Goal: Task Accomplishment & Management: Complete application form

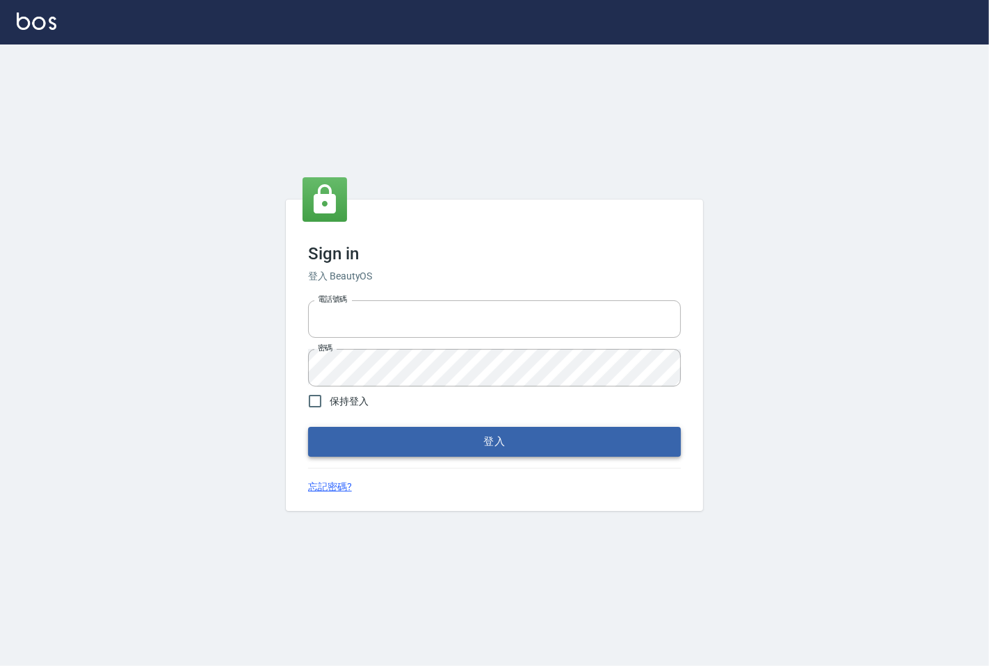
type input "25331148"
click at [489, 434] on button "登入" at bounding box center [494, 441] width 373 height 29
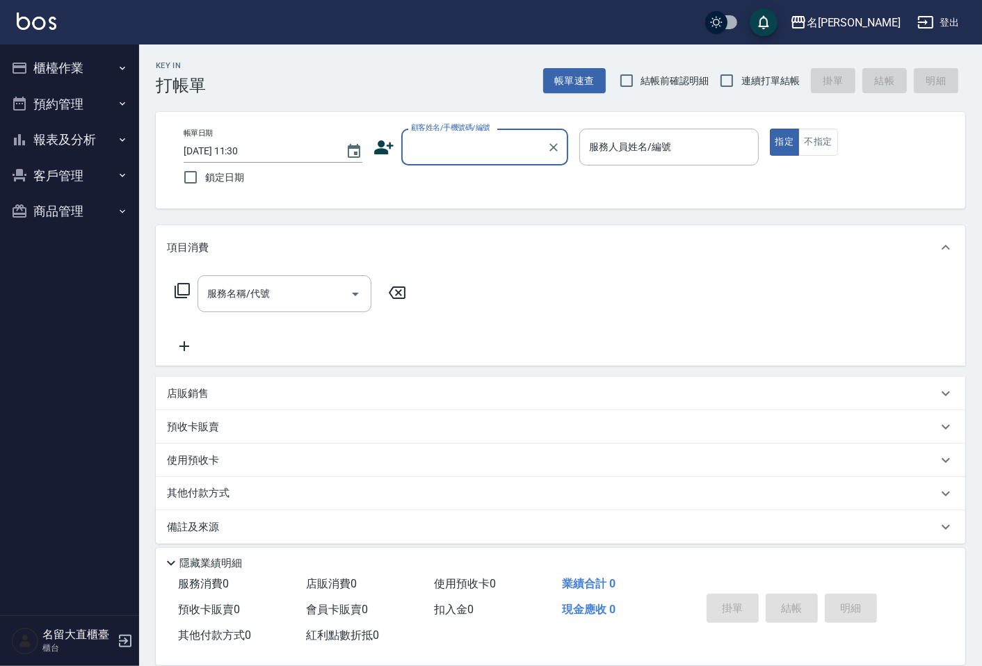
click at [469, 151] on input "顧客姓名/手機號碼/編號" at bounding box center [473, 147] width 133 height 24
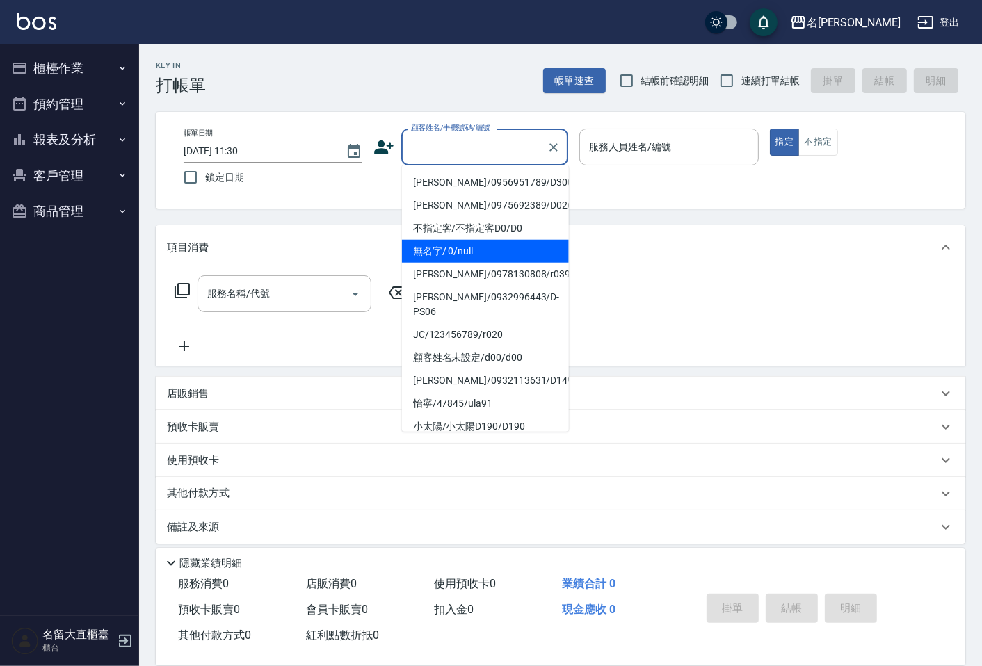
click at [504, 244] on li "無名字/ 0/null" at bounding box center [485, 251] width 167 height 23
type input "無名字/ 0/null"
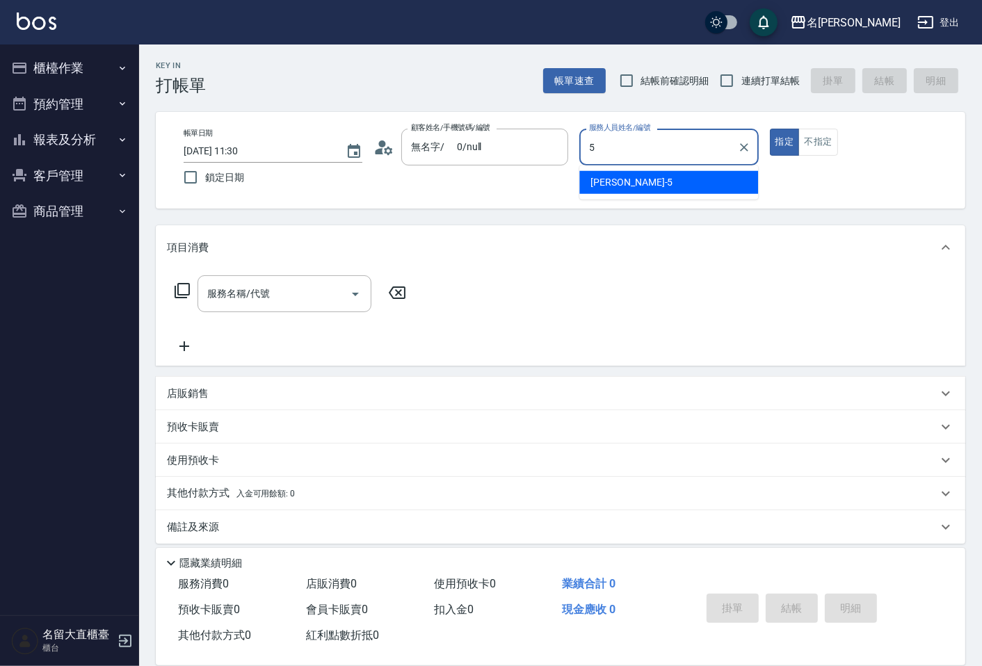
type input "Reese-5"
type button "true"
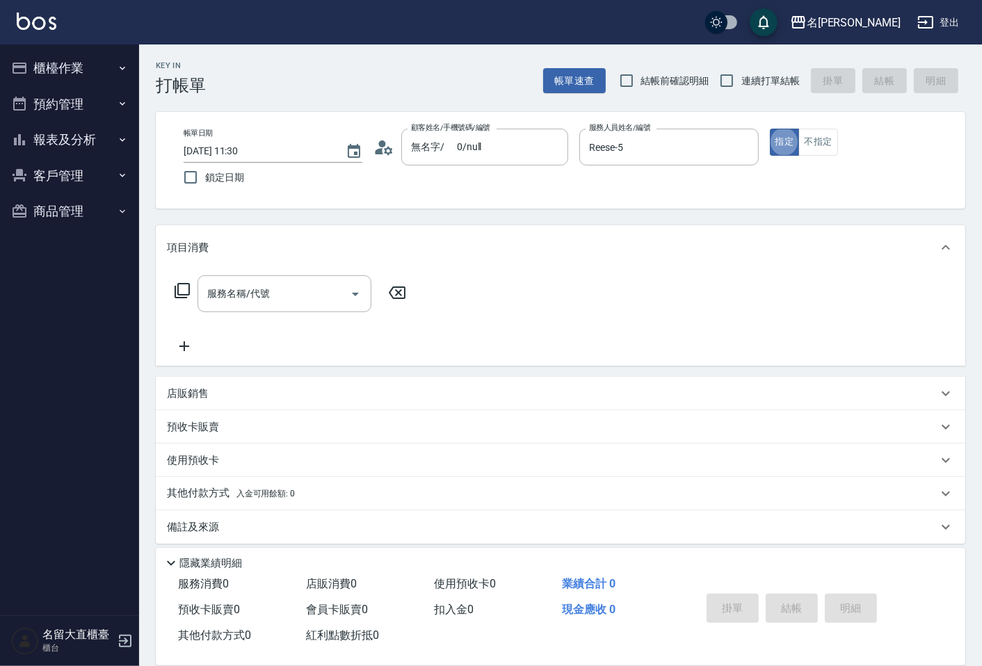
drag, startPoint x: 921, startPoint y: 282, endPoint x: 919, endPoint y: 269, distance: 12.7
click at [921, 280] on div "服務名稱/代號 服務名稱/代號" at bounding box center [560, 318] width 809 height 96
click at [826, 144] on button "不指定" at bounding box center [817, 142] width 39 height 27
click at [794, 145] on button "指定" at bounding box center [785, 142] width 30 height 27
click at [730, 81] on input "連續打單結帳" at bounding box center [726, 80] width 29 height 29
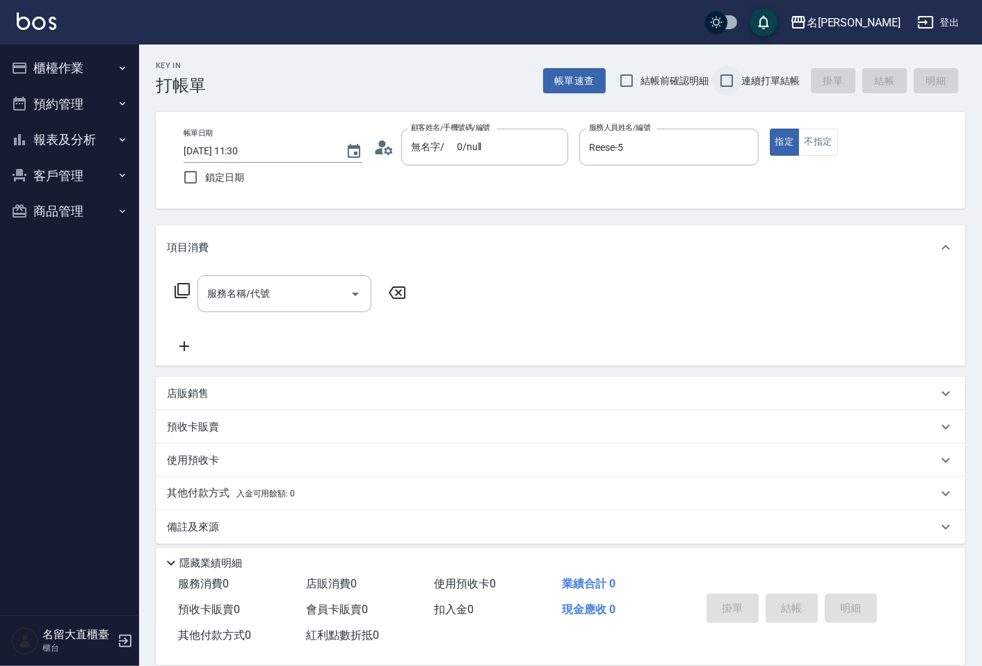
checkbox input "true"
click at [258, 310] on div "服務名稱/代號" at bounding box center [284, 293] width 174 height 37
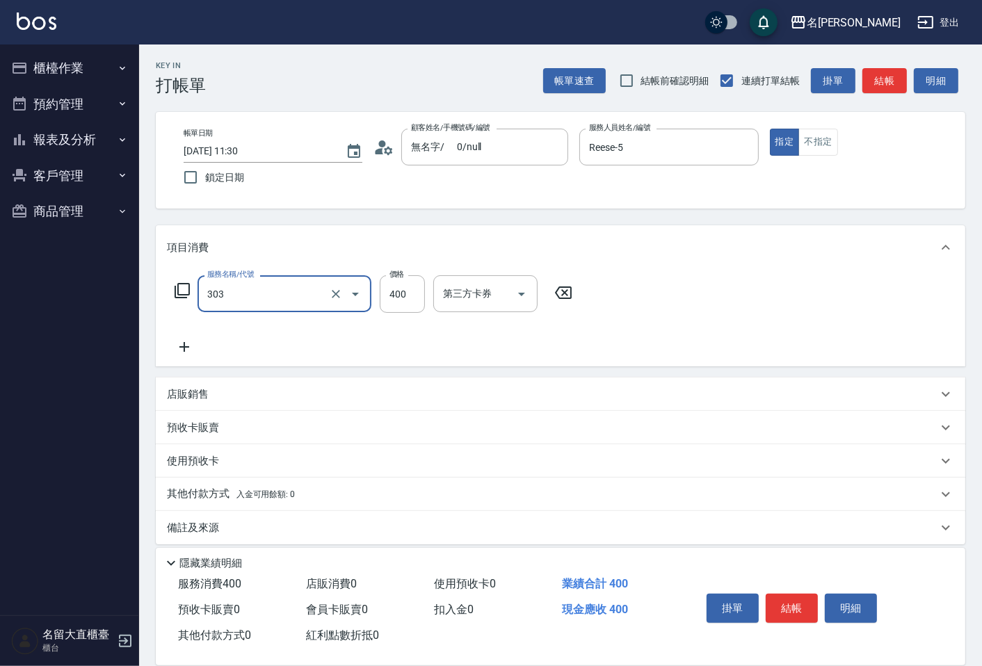
type input "剪髮(C級)(303)"
click at [886, 68] on button "結帳" at bounding box center [884, 81] width 44 height 26
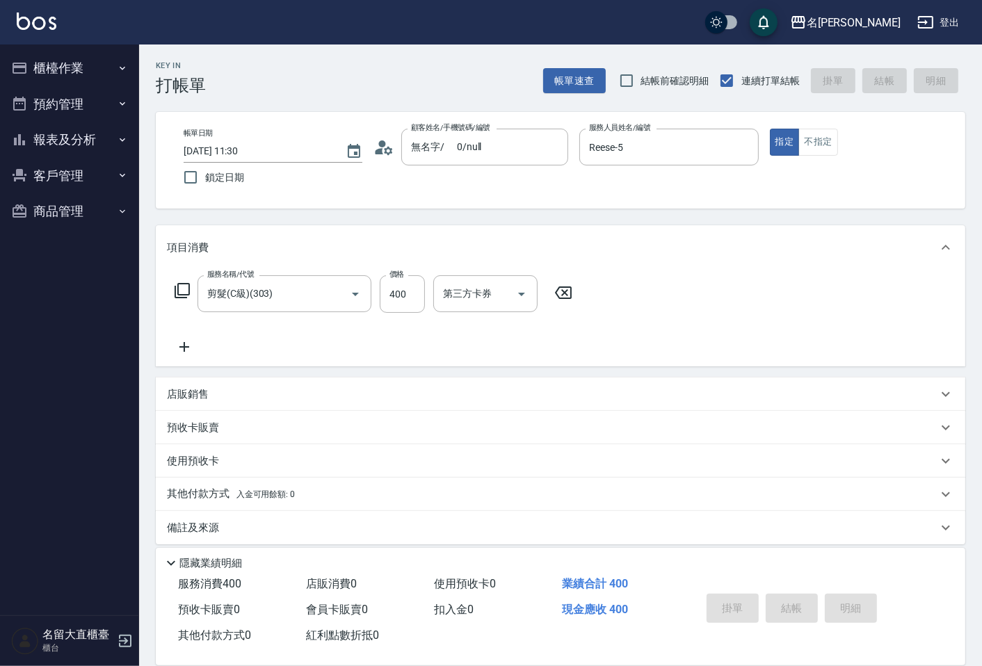
type input "[DATE] 11:31"
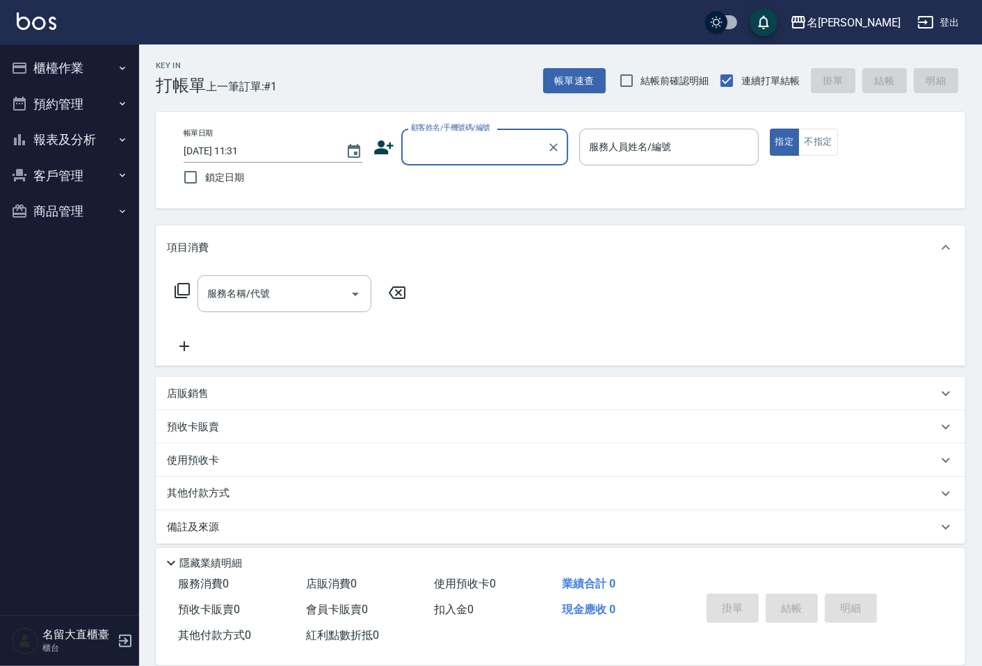
click at [886, 68] on div "帳單速查 結帳前確認明細 連續打單結帳 掛單 結帳 明細" at bounding box center [754, 80] width 422 height 29
drag, startPoint x: 400, startPoint y: 89, endPoint x: 422, endPoint y: 115, distance: 33.6
click at [408, 99] on div "Key In 打帳單 上一筆訂單:#1 帳單速查 結帳前確認明細 連續打單結帳 掛單 結帳 明細 帳單日期 [DATE] 11:31 鎖定日期 顧客姓名/手機…" at bounding box center [560, 359] width 843 height 631
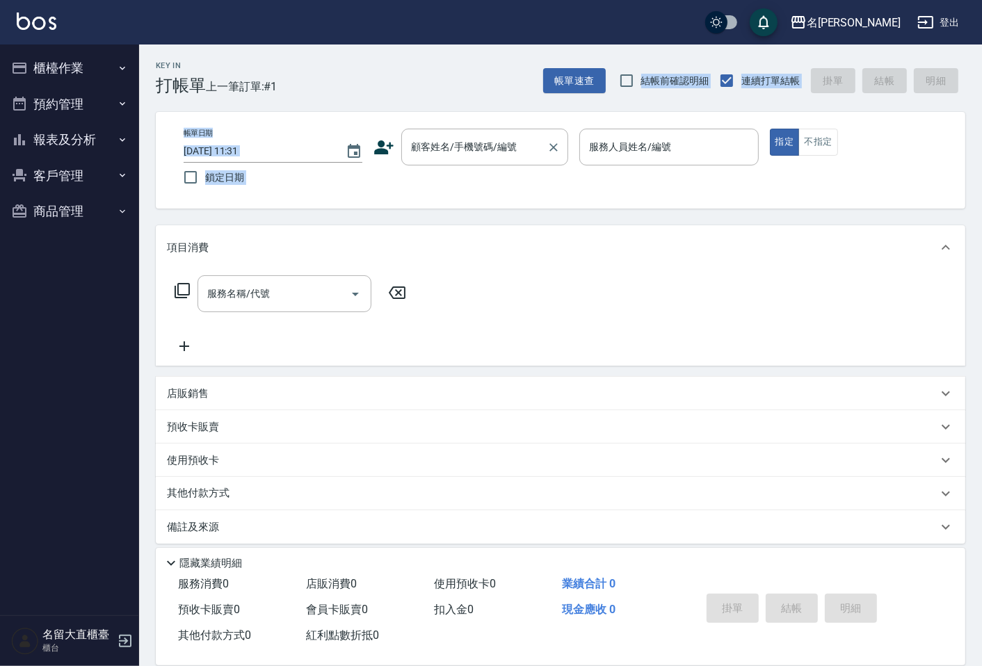
drag, startPoint x: 446, startPoint y: 143, endPoint x: 453, endPoint y: 153, distance: 12.0
click at [453, 153] on div "顧客姓名/手機號碼/編號" at bounding box center [484, 147] width 167 height 37
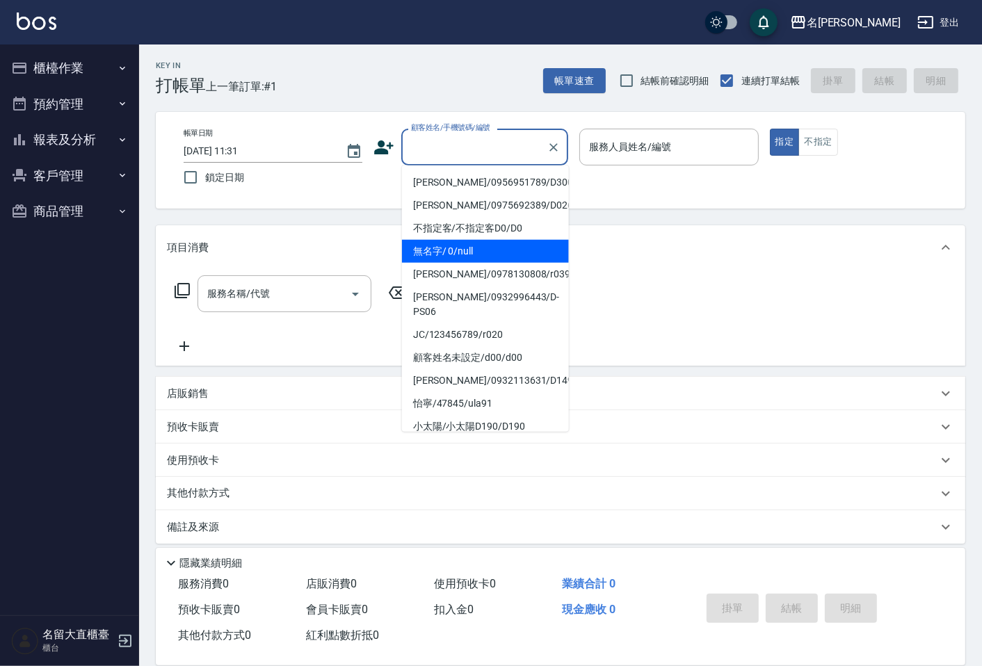
click at [525, 256] on li "無名字/ 0/null" at bounding box center [485, 251] width 167 height 23
type input "無名字/ 0/null"
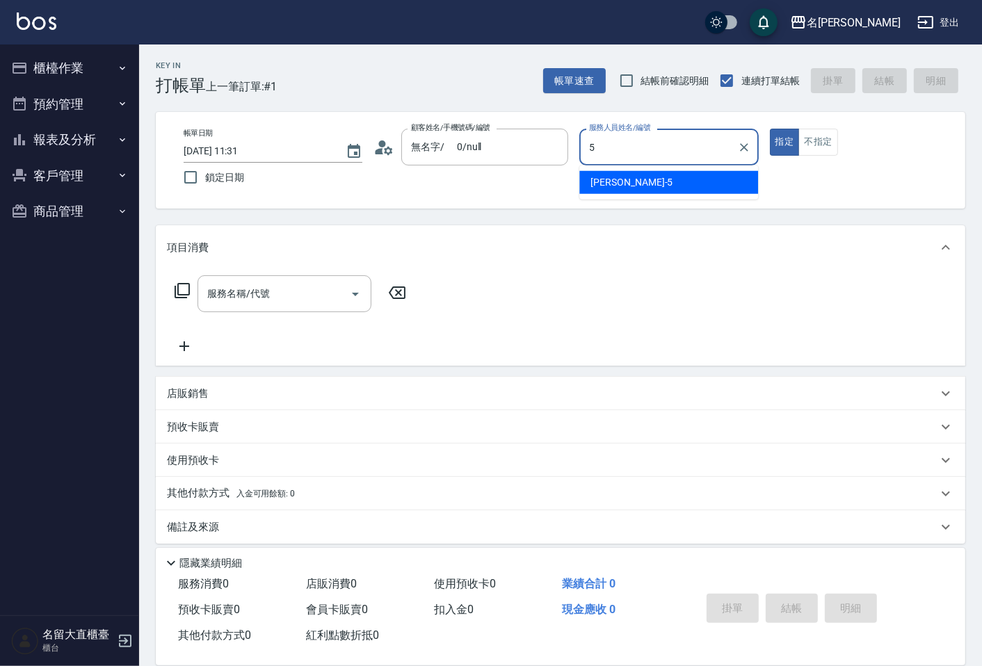
type input "Reese-5"
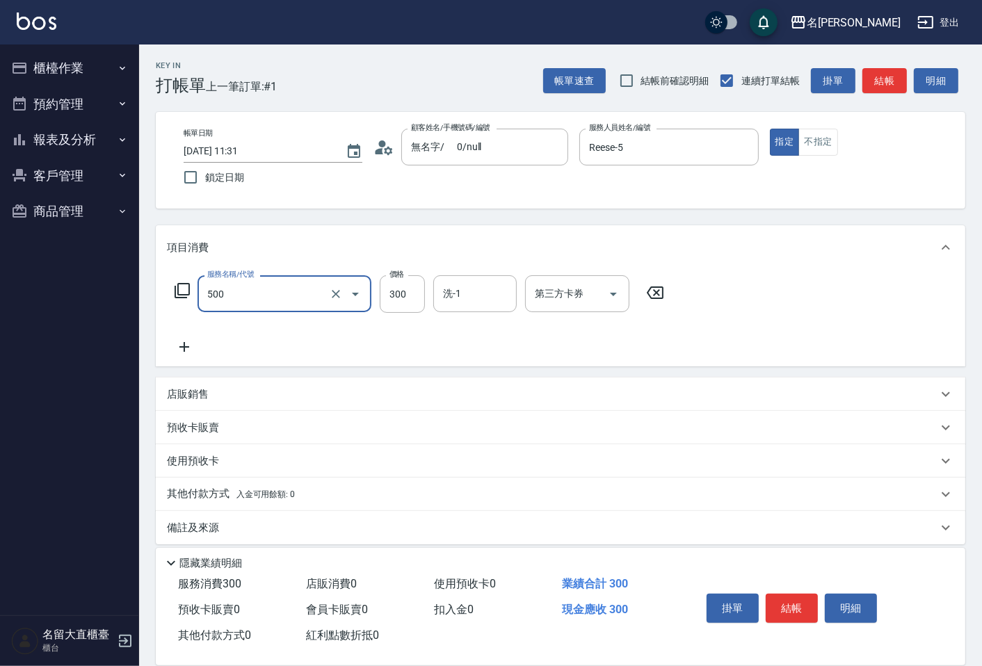
type input "洗髮(500)"
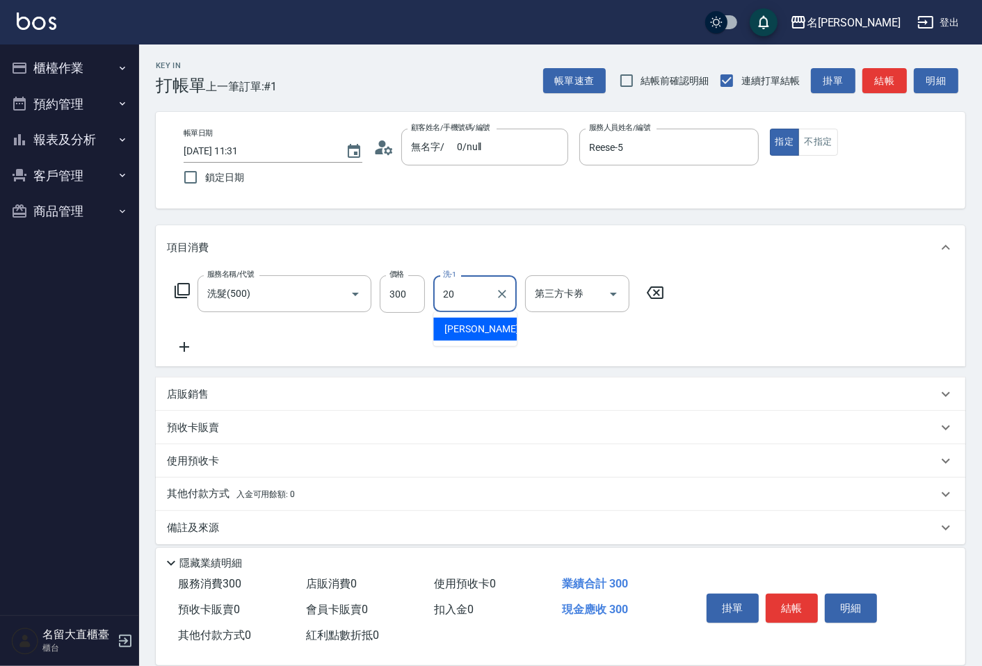
type input "詩雅-20"
click at [891, 90] on button "結帳" at bounding box center [884, 81] width 44 height 26
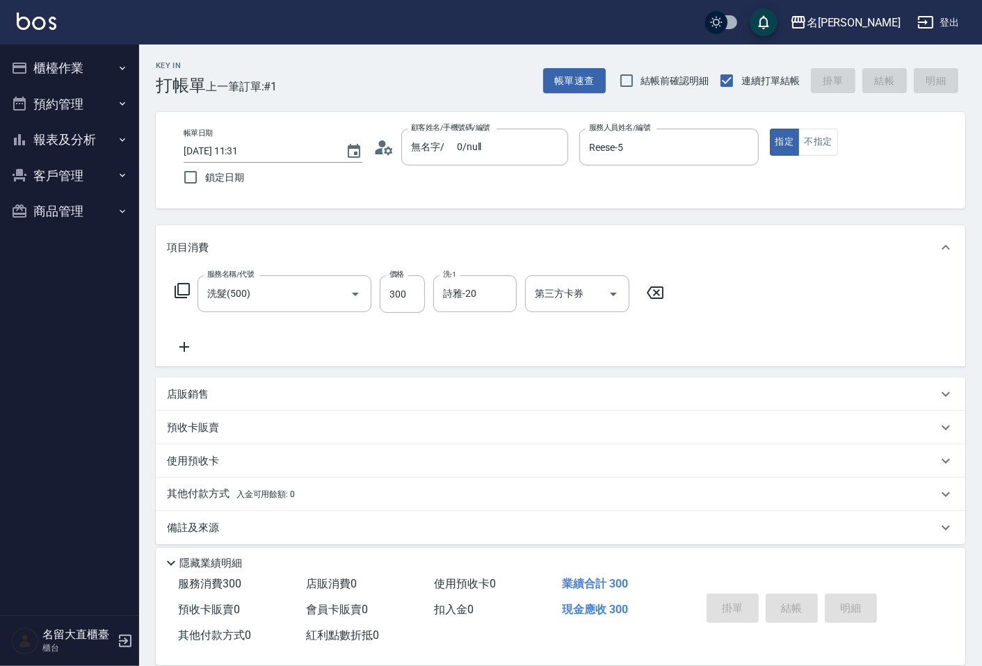
type input "[DATE] 12:00"
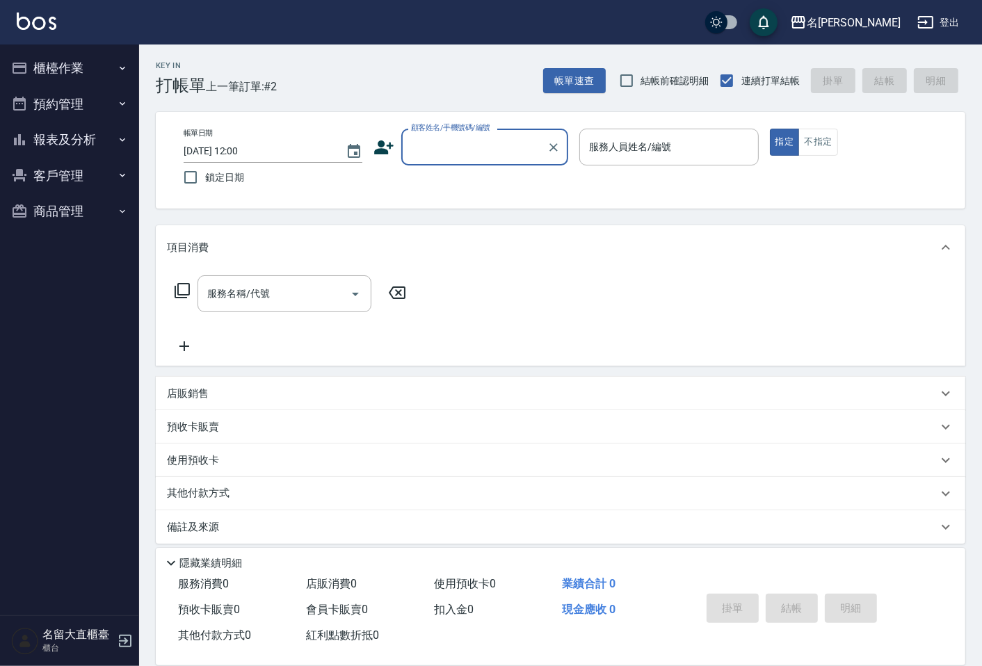
click at [448, 129] on label "顧客姓名/手機號碼/編號" at bounding box center [450, 127] width 79 height 10
click at [448, 135] on input "顧客姓名/手機號碼/編號" at bounding box center [473, 147] width 133 height 24
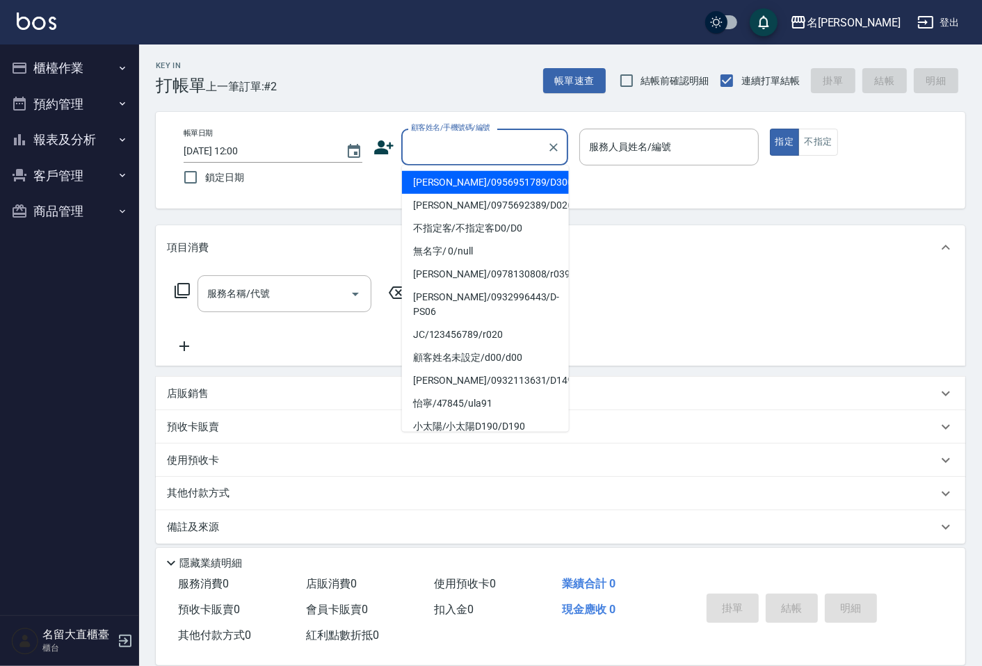
click at [435, 154] on input "顧客姓名/手機號碼/編號" at bounding box center [473, 147] width 133 height 24
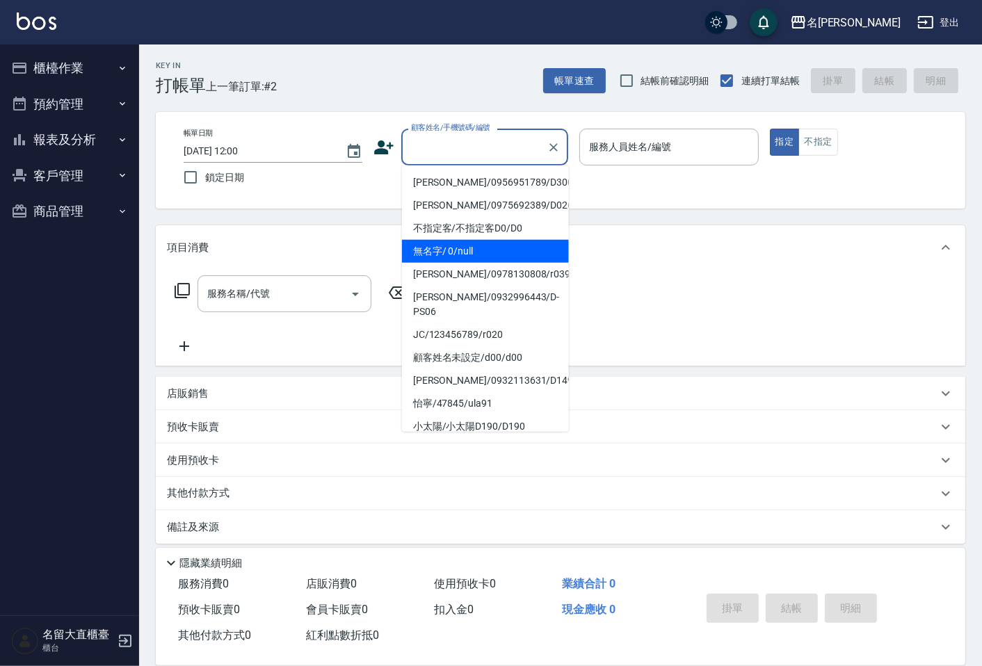
click at [433, 247] on li "無名字/ 0/null" at bounding box center [485, 251] width 167 height 23
type input "無名字/ 0/null"
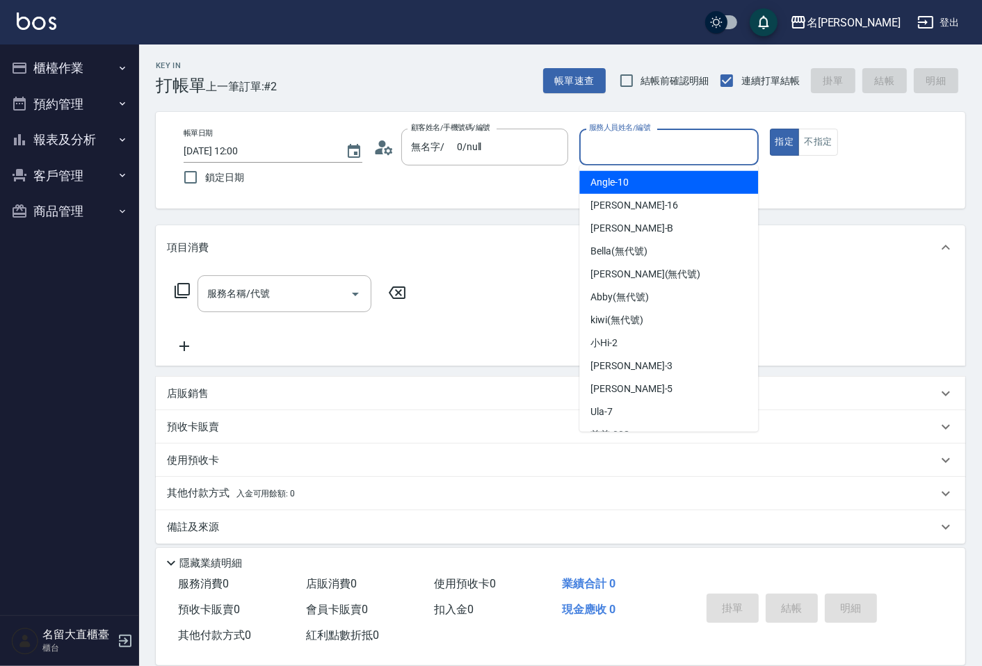
drag, startPoint x: 617, startPoint y: 146, endPoint x: 614, endPoint y: 168, distance: 21.8
click at [619, 146] on input "服務人員姓名/編號" at bounding box center [668, 147] width 166 height 24
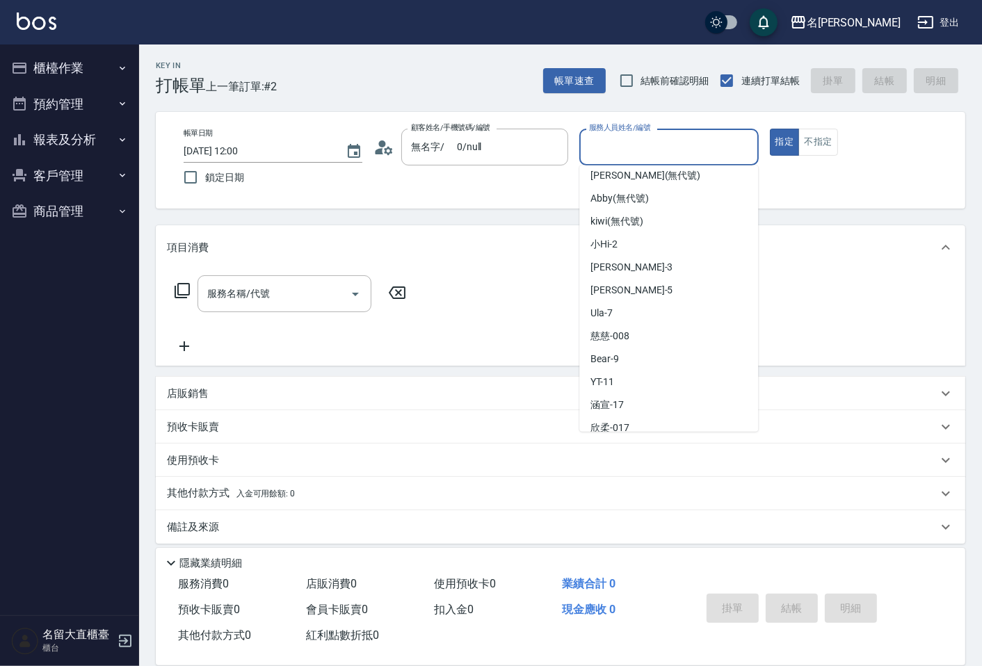
scroll to position [203, 0]
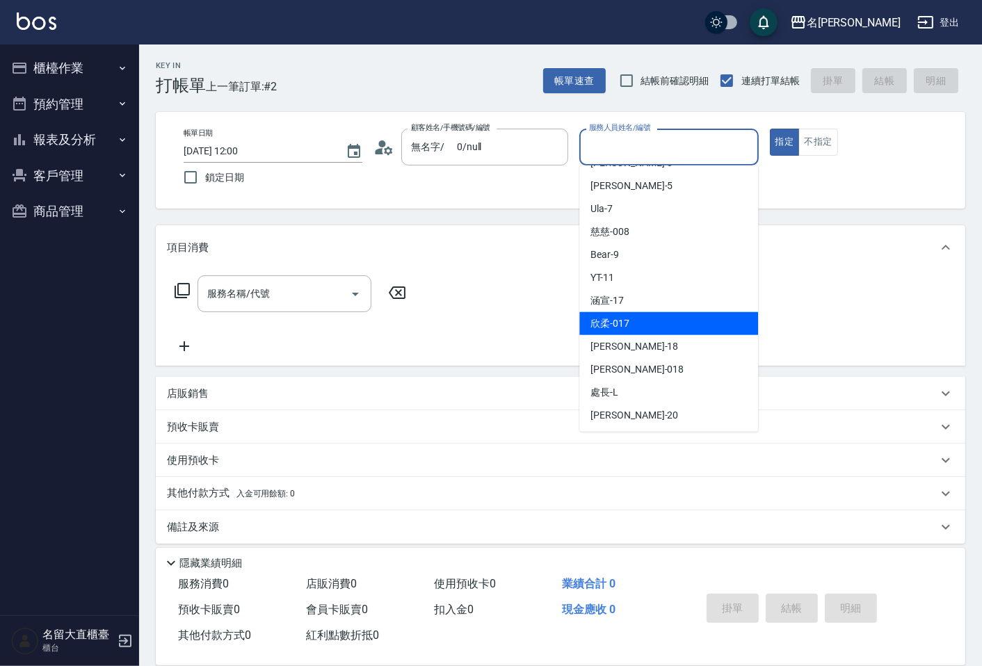
click at [617, 321] on span "欣柔 -017" at bounding box center [609, 323] width 39 height 15
type input "欣柔-017"
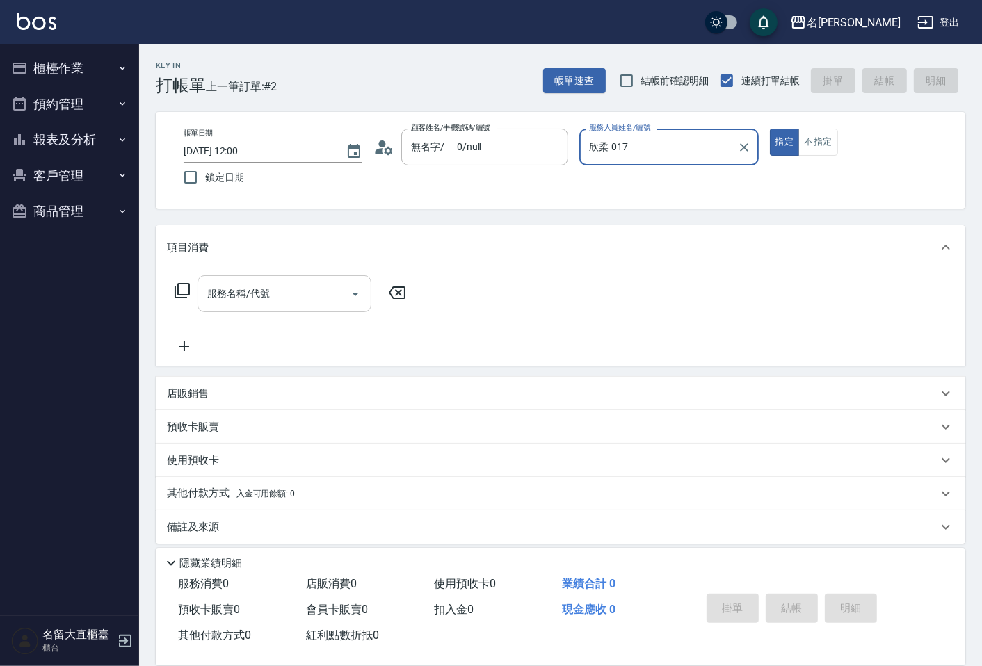
click at [200, 305] on div "服務名稱/代號" at bounding box center [284, 293] width 174 height 37
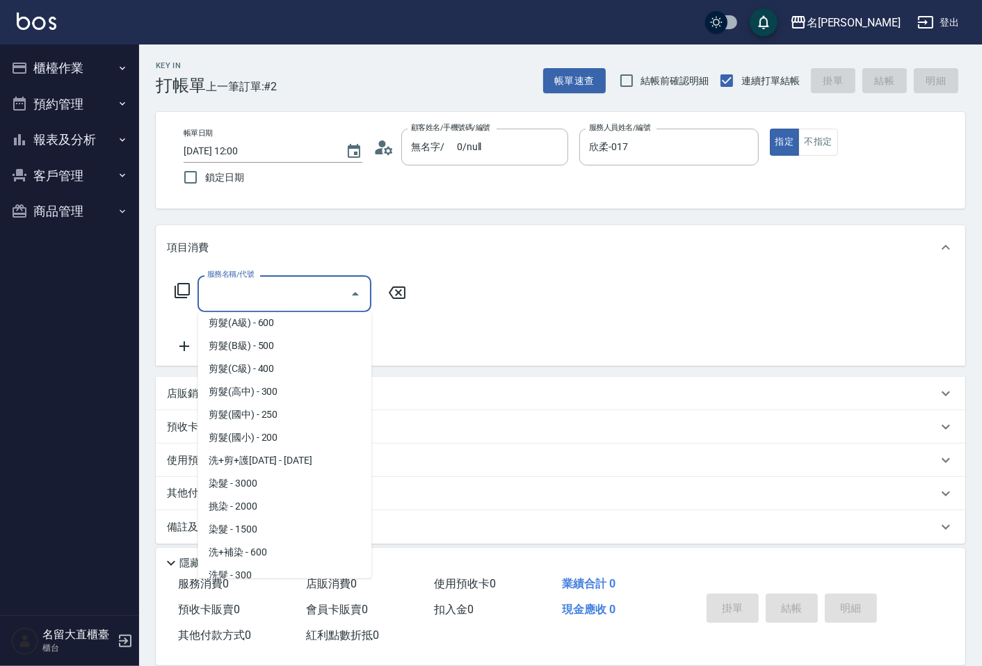
scroll to position [232, 0]
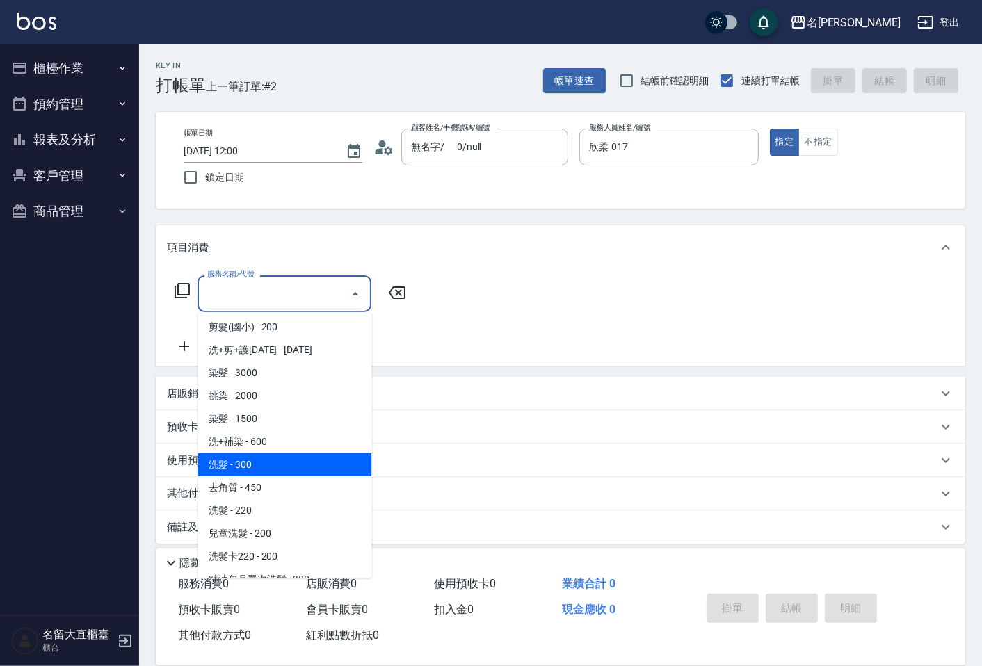
click at [293, 469] on span "洗髮 - 300" at bounding box center [284, 464] width 174 height 23
type input "洗髮(500)"
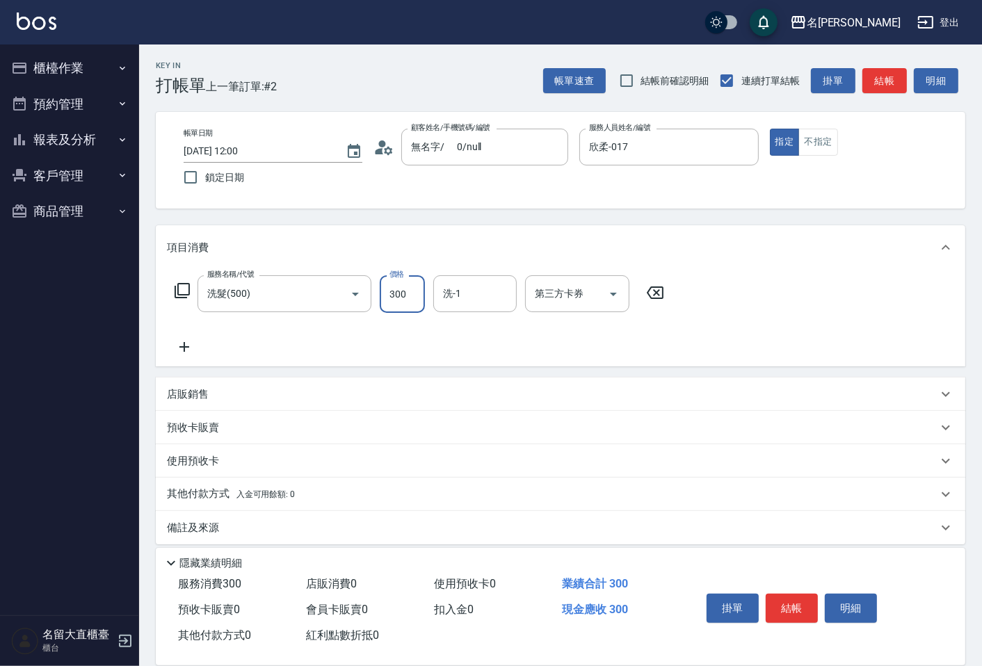
click at [413, 292] on input "300" at bounding box center [402, 294] width 45 height 38
type input "350"
click at [809, 610] on button "結帳" at bounding box center [791, 608] width 52 height 29
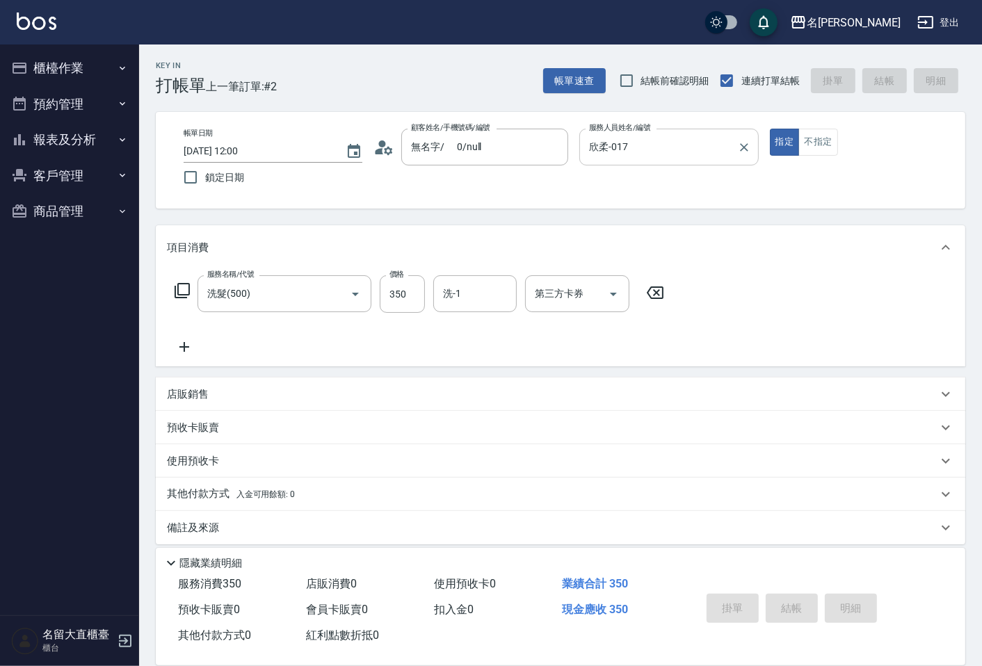
type input "[DATE] 12:03"
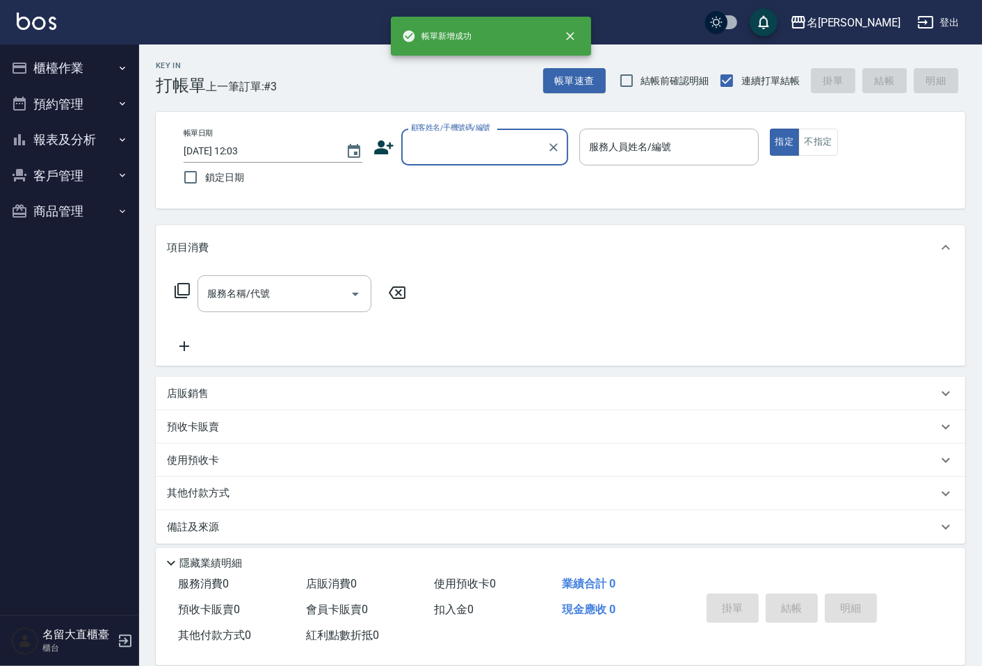
click at [418, 135] on input "顧客姓名/手機號碼/編號" at bounding box center [473, 147] width 133 height 24
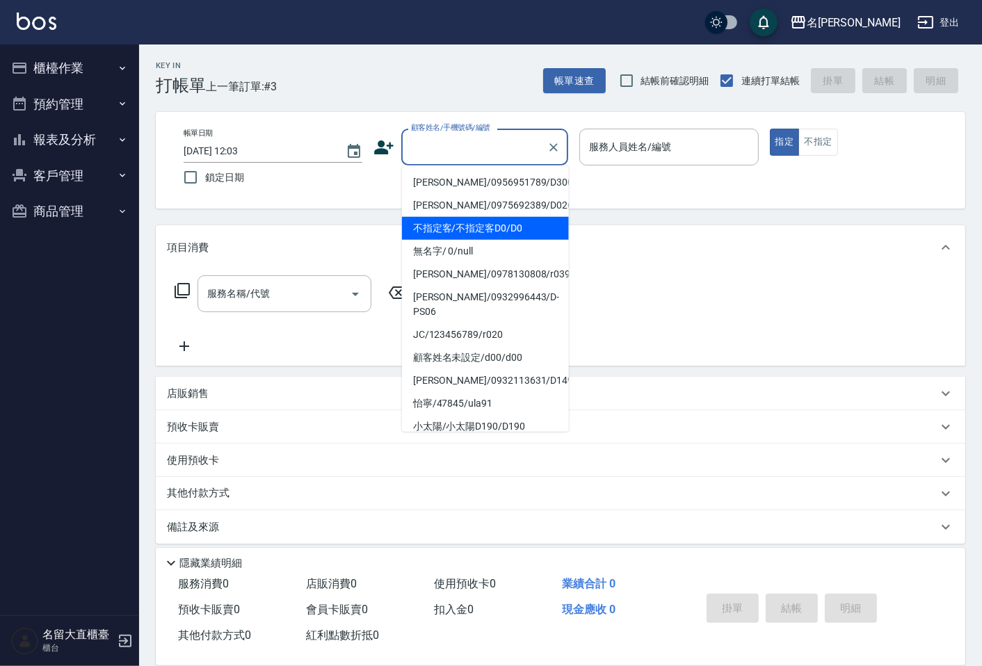
drag, startPoint x: 449, startPoint y: 227, endPoint x: 566, endPoint y: 148, distance: 141.2
click at [450, 227] on li "不指定客/不指定客D0/D0" at bounding box center [485, 228] width 167 height 23
type input "不指定客/不指定客D0/D0"
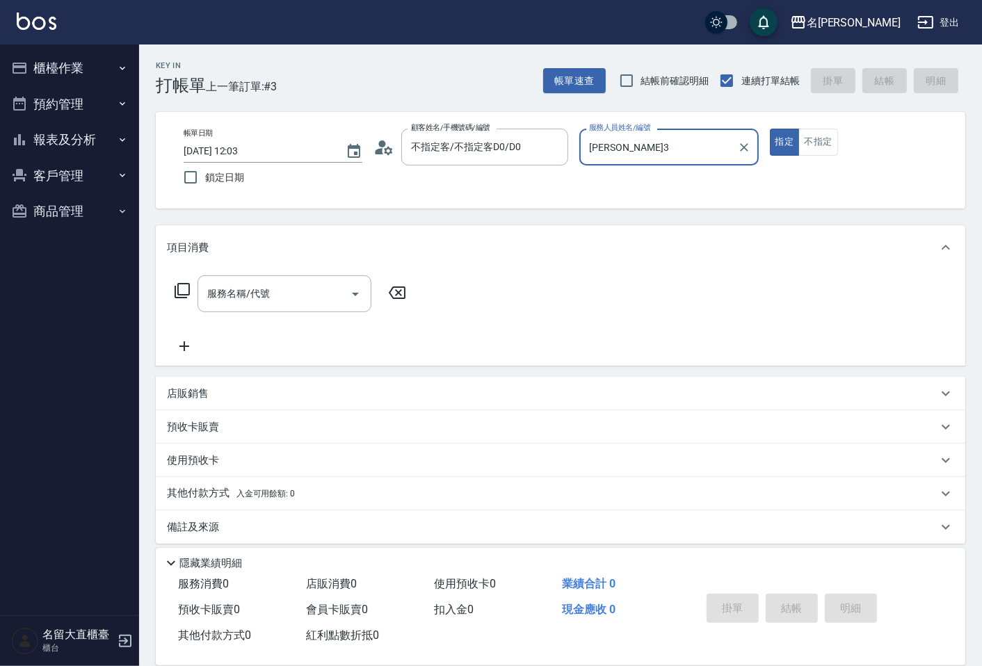
drag, startPoint x: 603, startPoint y: 155, endPoint x: 608, endPoint y: 160, distance: 7.4
click at [605, 156] on input "[PERSON_NAME]3" at bounding box center [657, 147] width 145 height 24
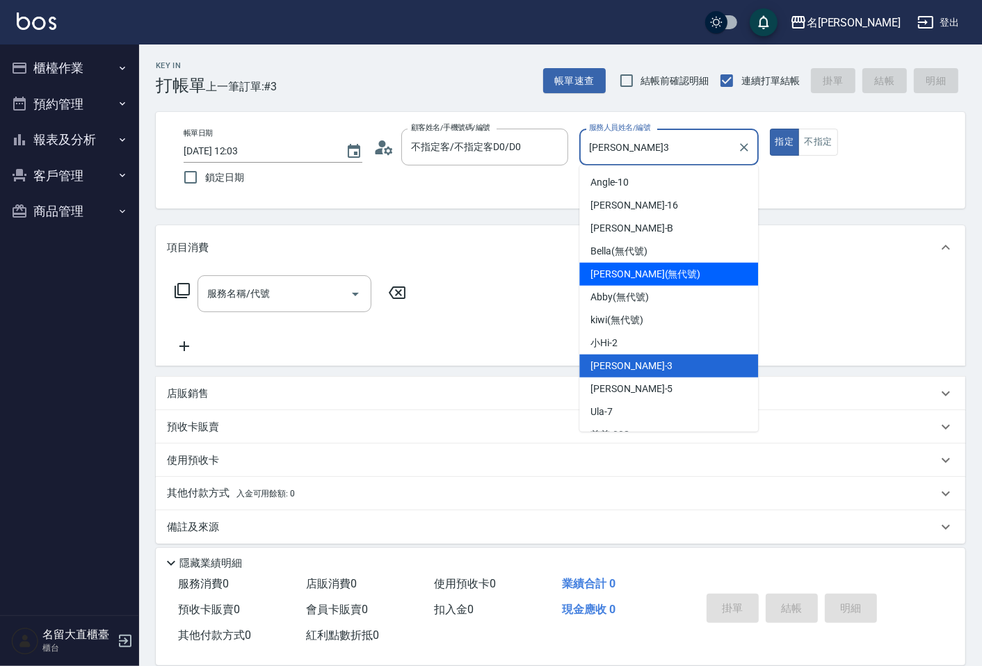
scroll to position [203, 0]
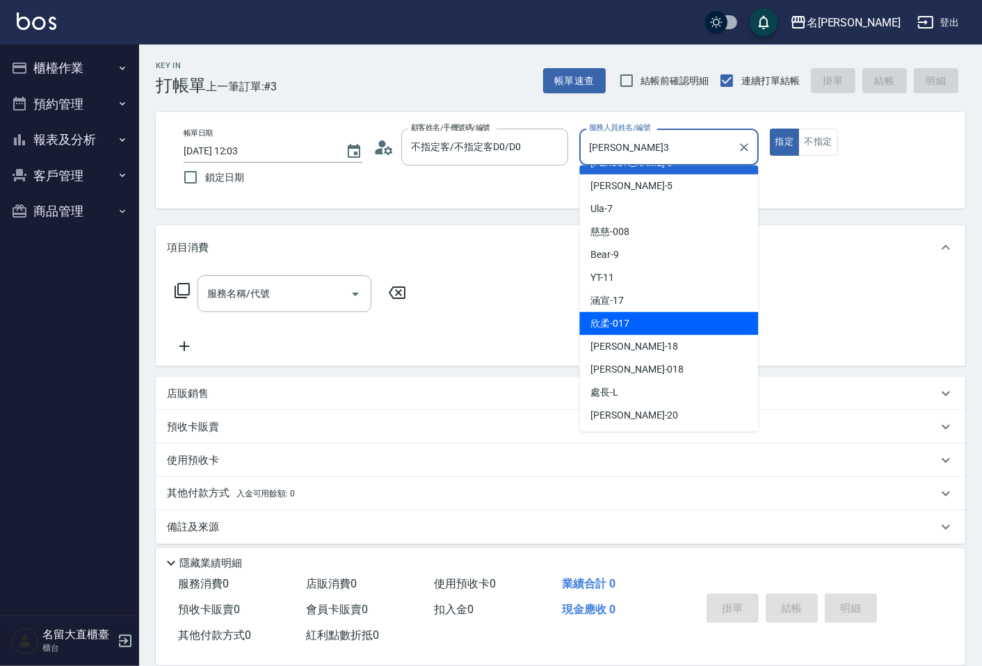
drag, startPoint x: 652, startPoint y: 324, endPoint x: 660, endPoint y: 315, distance: 12.3
click at [652, 323] on div "欣柔 -017" at bounding box center [668, 323] width 179 height 23
type input "欣柔-017"
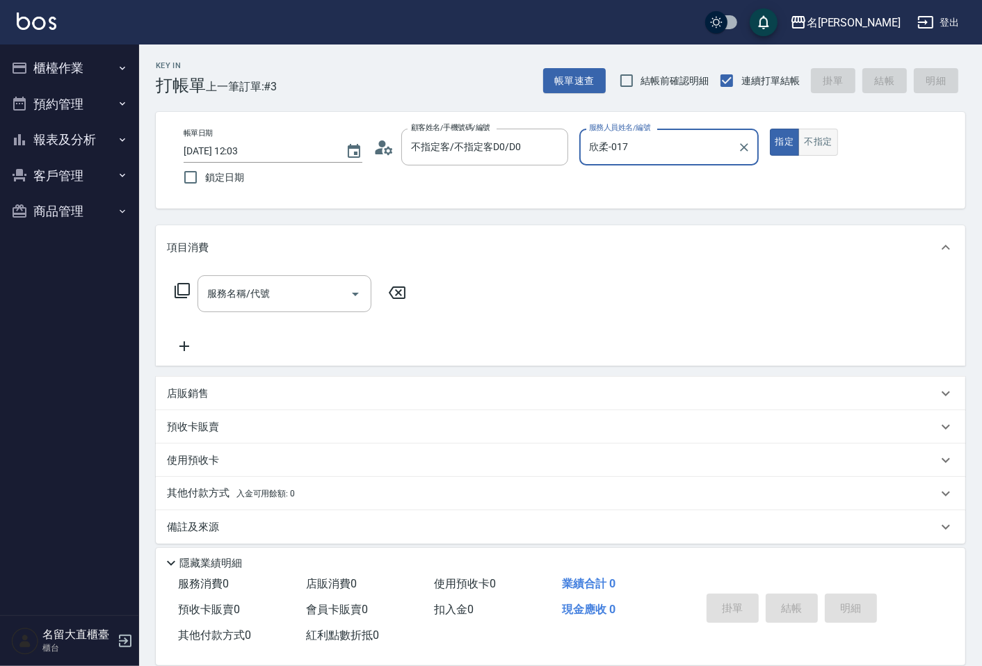
click at [823, 140] on button "不指定" at bounding box center [817, 142] width 39 height 27
click at [234, 307] on div "服務名稱/代號" at bounding box center [284, 293] width 174 height 37
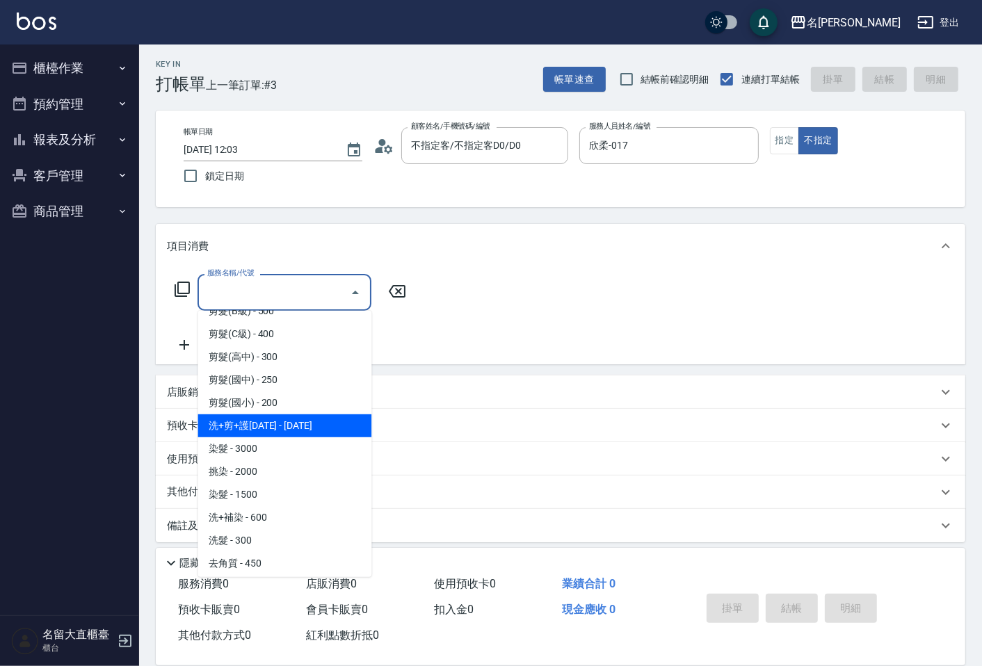
scroll to position [0, 0]
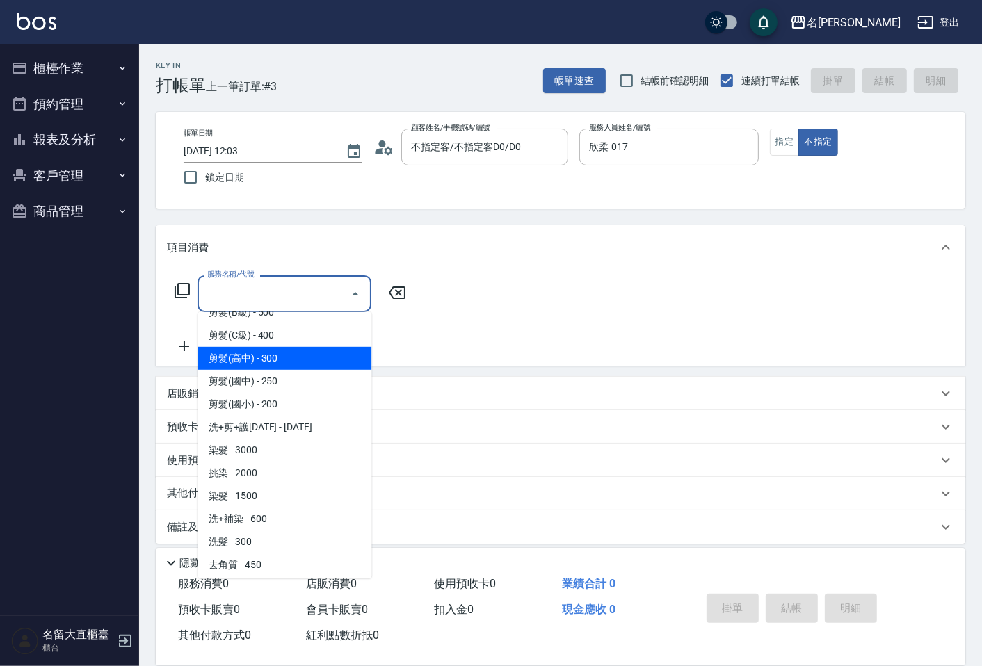
click at [241, 347] on span "剪髮(高中) - 300" at bounding box center [284, 358] width 174 height 23
type input "剪髮(高中)(307)"
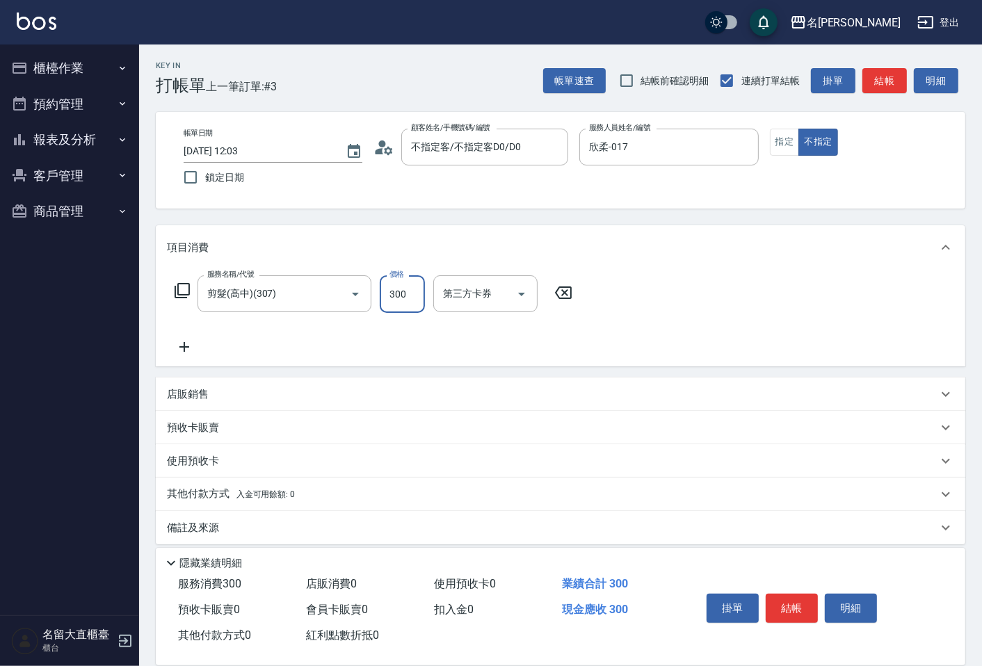
click at [398, 285] on input "300" at bounding box center [402, 294] width 45 height 38
type input "200"
click at [782, 602] on button "結帳" at bounding box center [791, 608] width 52 height 29
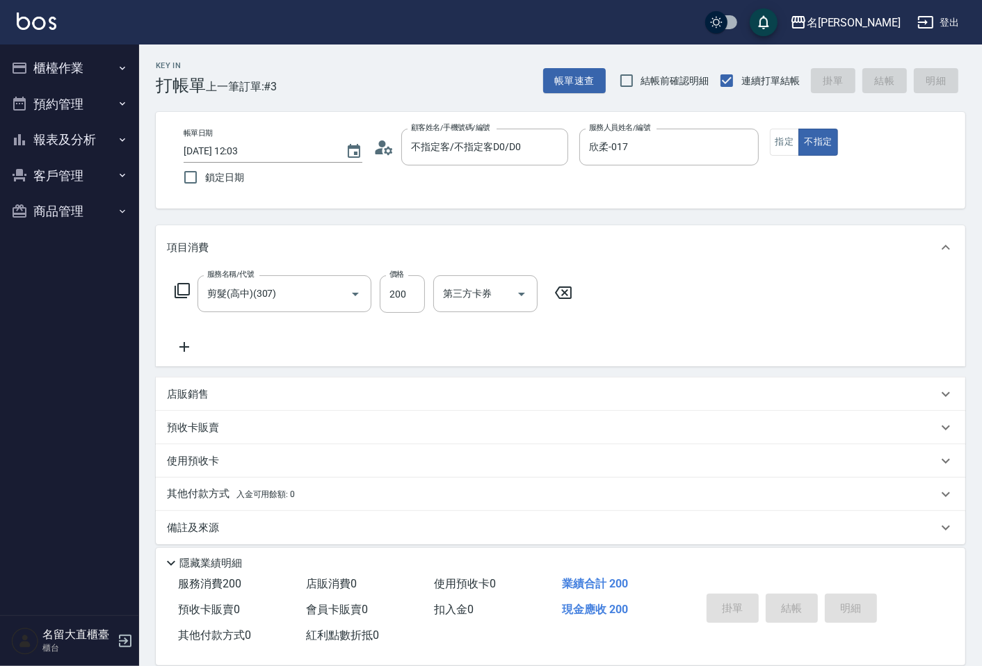
type input "[DATE] 12:04"
drag, startPoint x: 779, startPoint y: 603, endPoint x: 322, endPoint y: 184, distance: 619.5
click at [777, 603] on div "掛單 結帳 明細" at bounding box center [791, 610] width 181 height 44
